Goal: Information Seeking & Learning: Learn about a topic

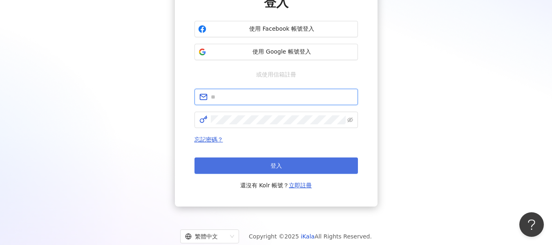
type input "**********"
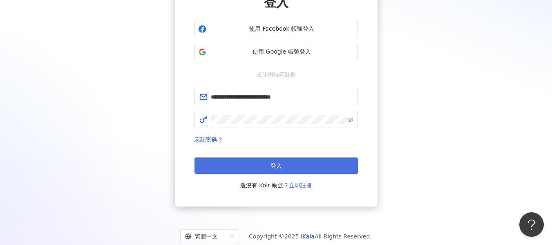
click at [320, 166] on button "登入" at bounding box center [277, 165] width 164 height 16
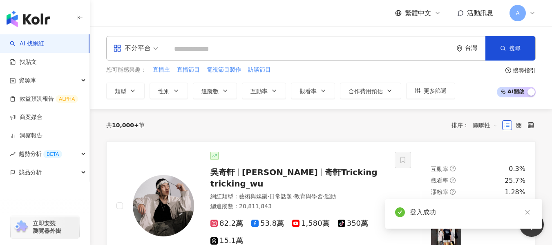
type input "**********"
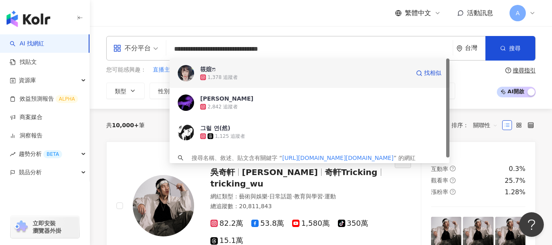
click at [303, 74] on div "1,378 追蹤者" at bounding box center [305, 77] width 210 height 8
